Goal: Task Accomplishment & Management: Complete application form

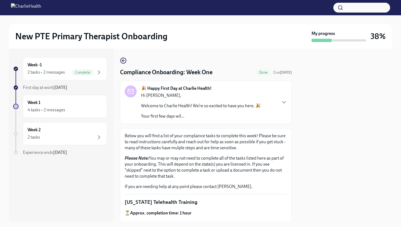
click at [209, 94] on p "Hi [PERSON_NAME]," at bounding box center [201, 96] width 120 height 6
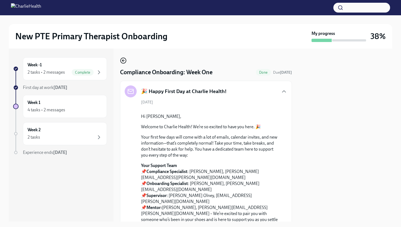
click at [125, 60] on icon "button" at bounding box center [123, 60] width 7 height 7
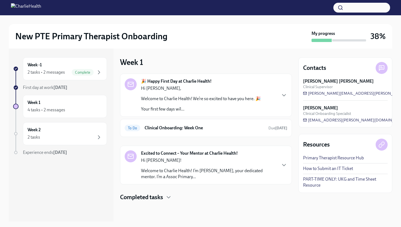
click at [183, 170] on p "Welcome to Charlie Health! I’m [PERSON_NAME], your dedicated mentor. I’m a Asso…" at bounding box center [208, 174] width 135 height 12
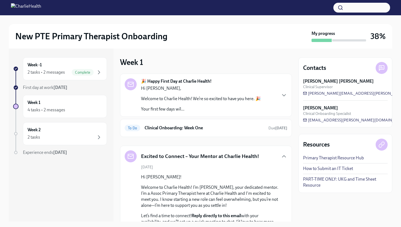
click at [215, 104] on div "Hi [PERSON_NAME], Welcome to Charlie Health! We’re so excited to have you here.…" at bounding box center [201, 98] width 120 height 27
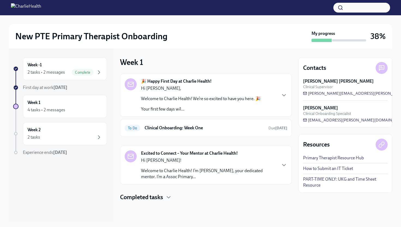
click at [264, 93] on div "🎉 Happy First Day at Charlie Health! Hi [PERSON_NAME], Welcome to Charlie Healt…" at bounding box center [206, 95] width 163 height 34
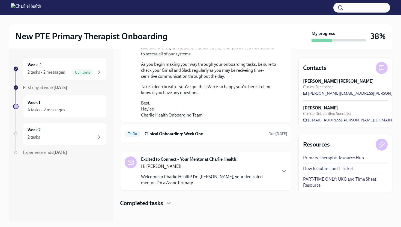
scroll to position [414, 0]
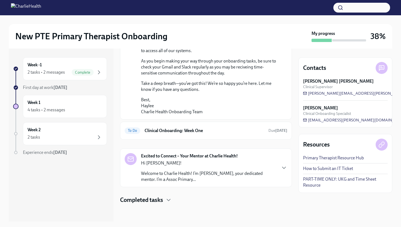
click at [199, 159] on div "Excited to Connect – Your Mentor at Charlie Health! Hi [PERSON_NAME]! Welcome t…" at bounding box center [208, 167] width 135 height 29
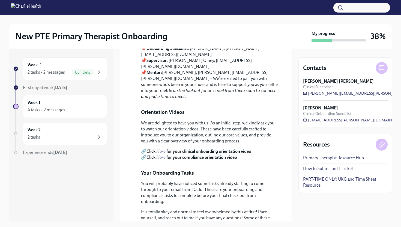
scroll to position [0, 0]
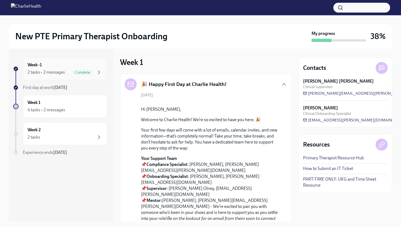
click at [102, 69] on div "Week -1 2 tasks • 2 messages Complete" at bounding box center [65, 69] width 75 height 14
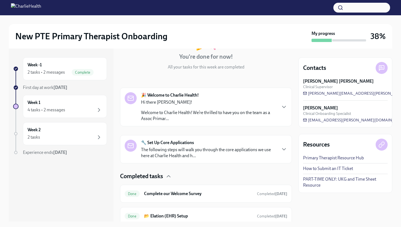
scroll to position [72, 0]
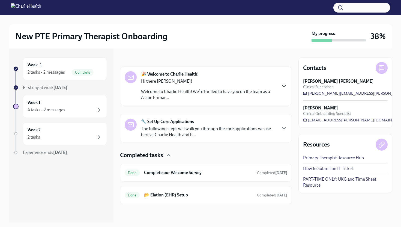
click at [286, 84] on icon "button" at bounding box center [284, 86] width 7 height 7
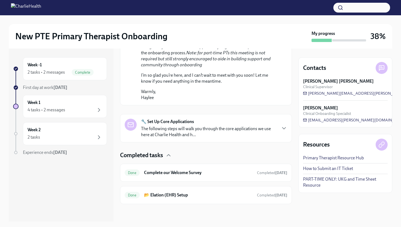
scroll to position [411, 0]
click at [257, 134] on p "The following steps will walk you through the core applications we use here at …" at bounding box center [208, 132] width 135 height 12
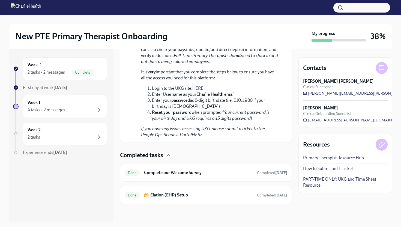
scroll to position [811, 0]
click at [381, 69] on icon at bounding box center [382, 68] width 7 height 7
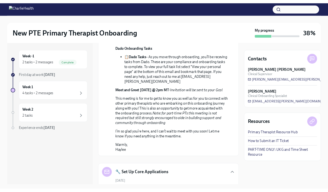
scroll to position [280, 0]
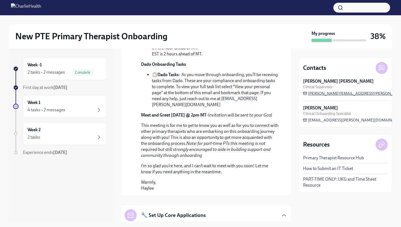
click at [350, 94] on span "[PERSON_NAME][EMAIL_ADDRESS][PERSON_NAME][DOMAIN_NAME]" at bounding box center [371, 93] width 136 height 5
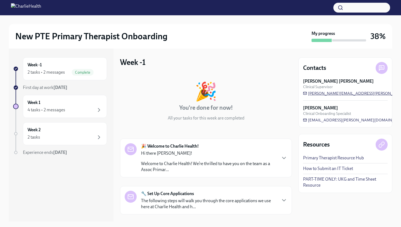
click at [342, 92] on span "[PERSON_NAME][EMAIL_ADDRESS][PERSON_NAME][DOMAIN_NAME]" at bounding box center [371, 93] width 136 height 5
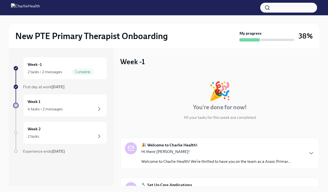
click at [140, 141] on div "🎉 Welcome to Charlie Health! Hi there [PERSON_NAME]! Welcome to Charlie Health!…" at bounding box center [219, 153] width 199 height 31
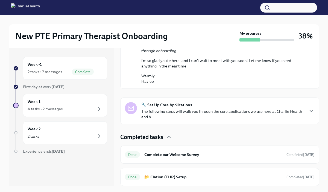
scroll to position [359, 0]
click at [169, 120] on p "The following steps will walk you through the core applications we use here at …" at bounding box center [222, 114] width 162 height 11
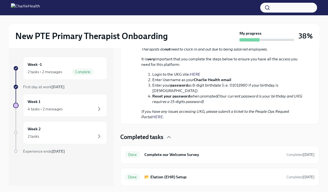
scroll to position [714, 0]
click at [70, 106] on div "4 tasks • 2 messages" at bounding box center [65, 109] width 75 height 7
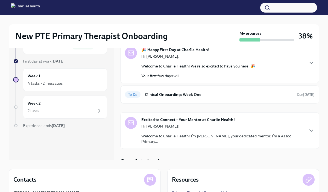
scroll to position [26, 0]
click at [183, 125] on p "Hi [PERSON_NAME]!" at bounding box center [222, 125] width 162 height 5
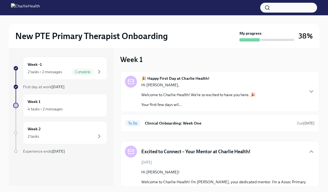
scroll to position [0, 0]
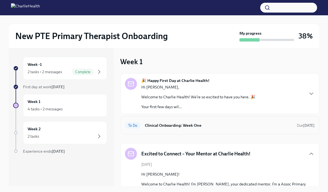
click at [191, 127] on h6 "Clinical Onboarding: Week One" at bounding box center [218, 125] width 147 height 6
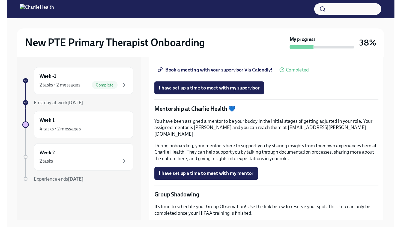
scroll to position [452, 0]
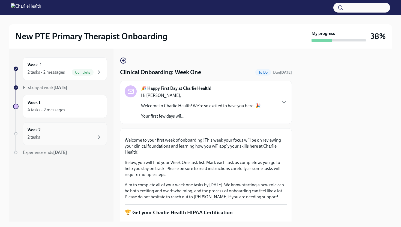
click at [37, 131] on h6 "Week 2" at bounding box center [34, 130] width 13 height 6
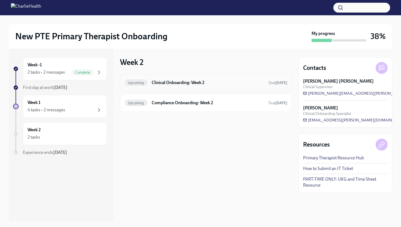
click at [170, 88] on div "Upcoming Clinical Onboarding: Week 2 Due [DATE]" at bounding box center [206, 83] width 172 height 18
click at [160, 104] on h6 "Compliance Onboarding: Week 2" at bounding box center [208, 103] width 113 height 6
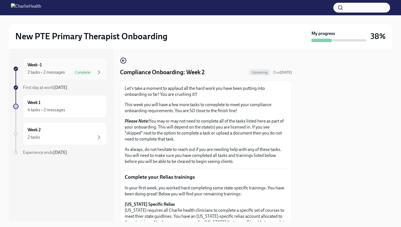
click at [92, 69] on div "Complete" at bounding box center [83, 72] width 22 height 7
